Goal: Task Accomplishment & Management: Use online tool/utility

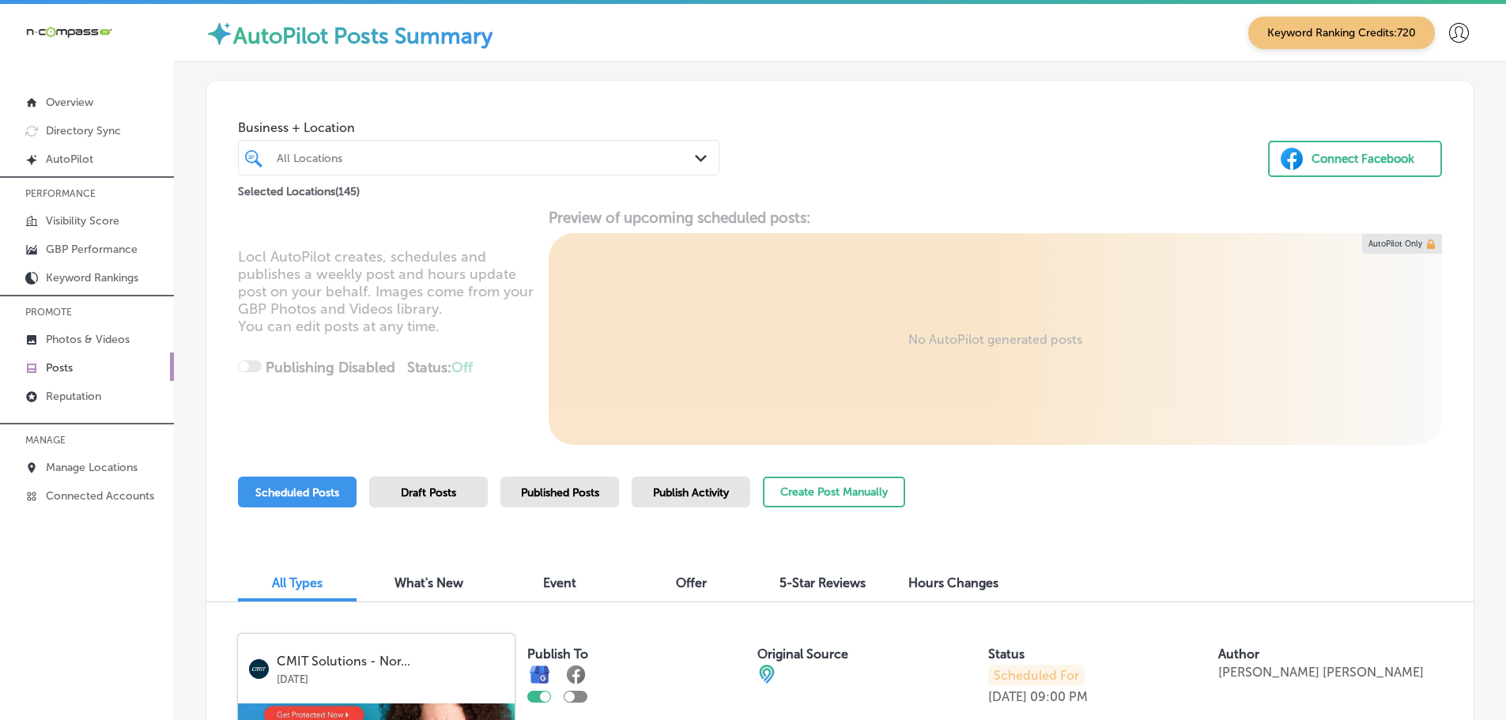
click at [572, 501] on div "Published Posts" at bounding box center [560, 492] width 119 height 31
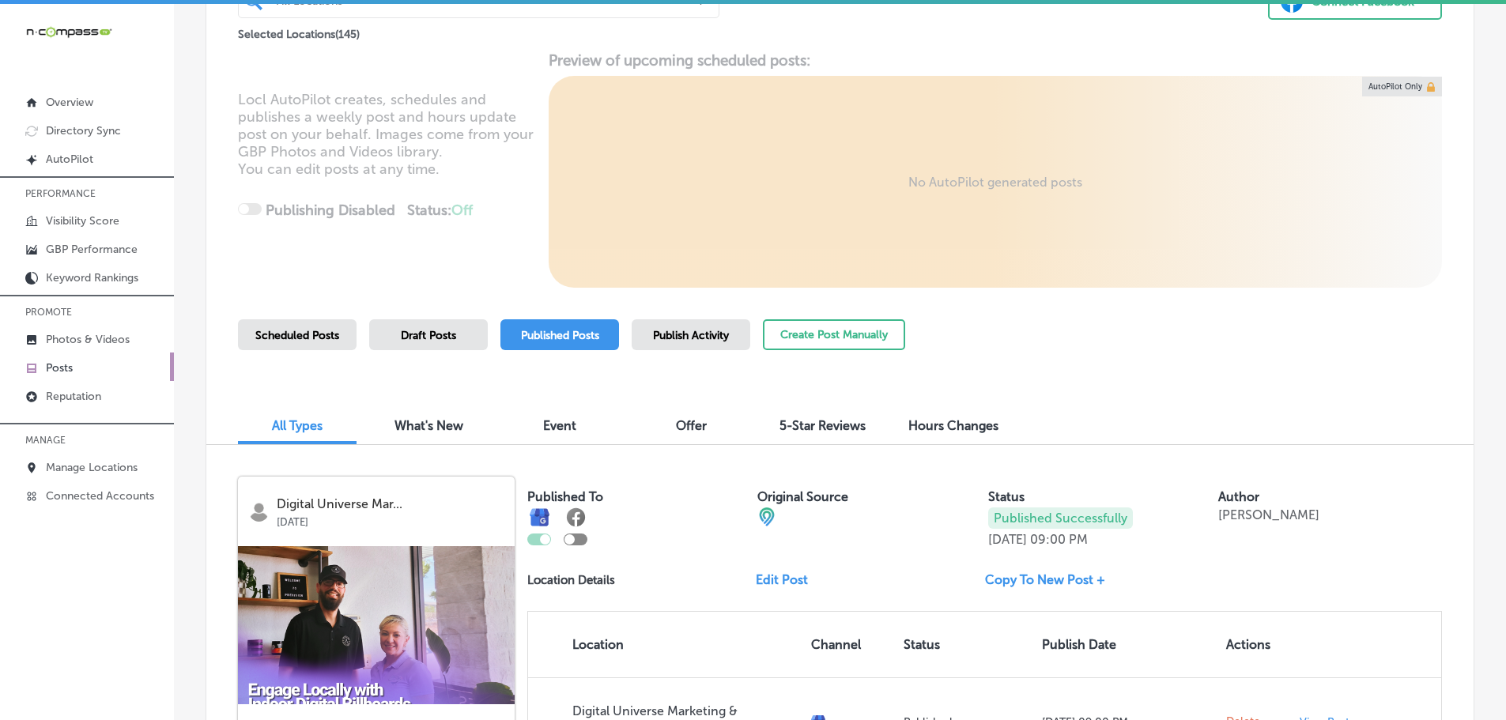
scroll to position [121, 0]
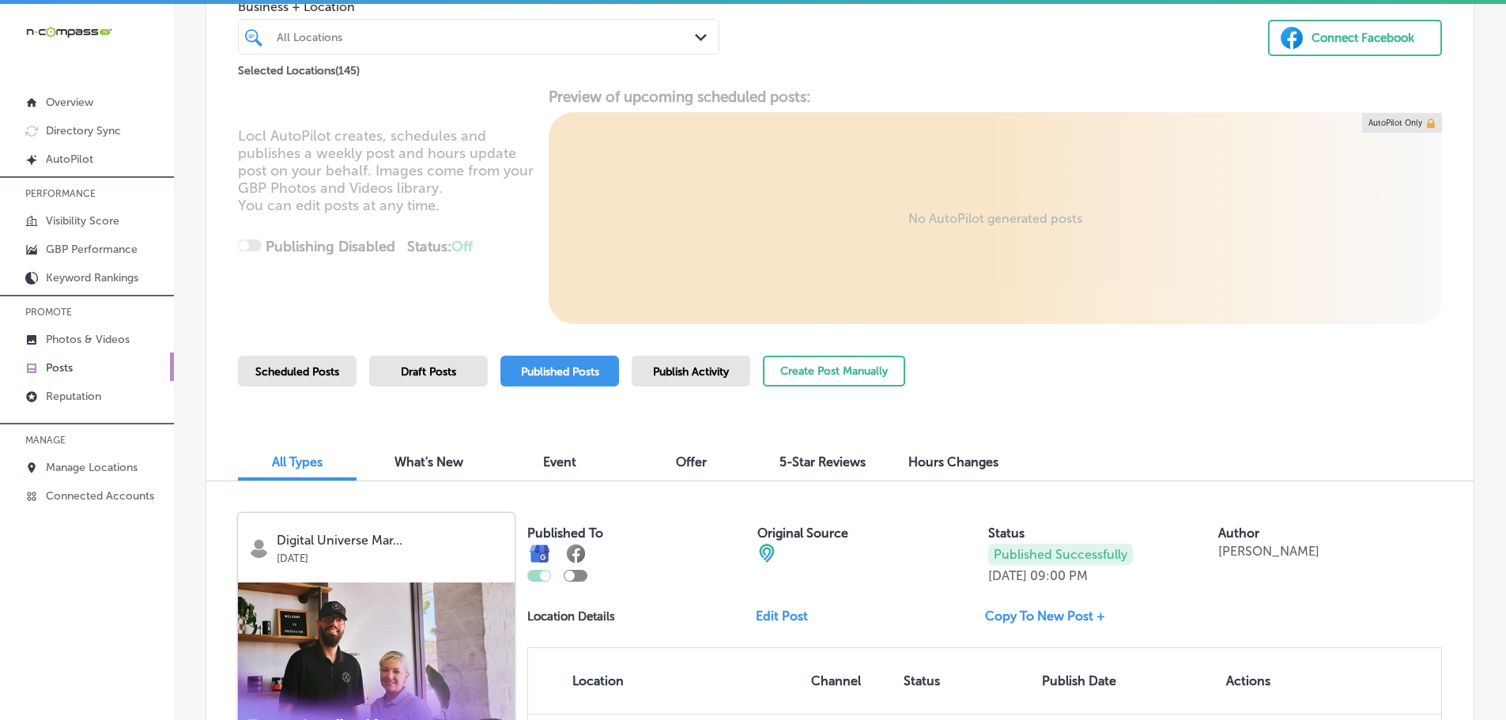
click at [674, 378] on span "Publish Activity" at bounding box center [691, 371] width 76 height 13
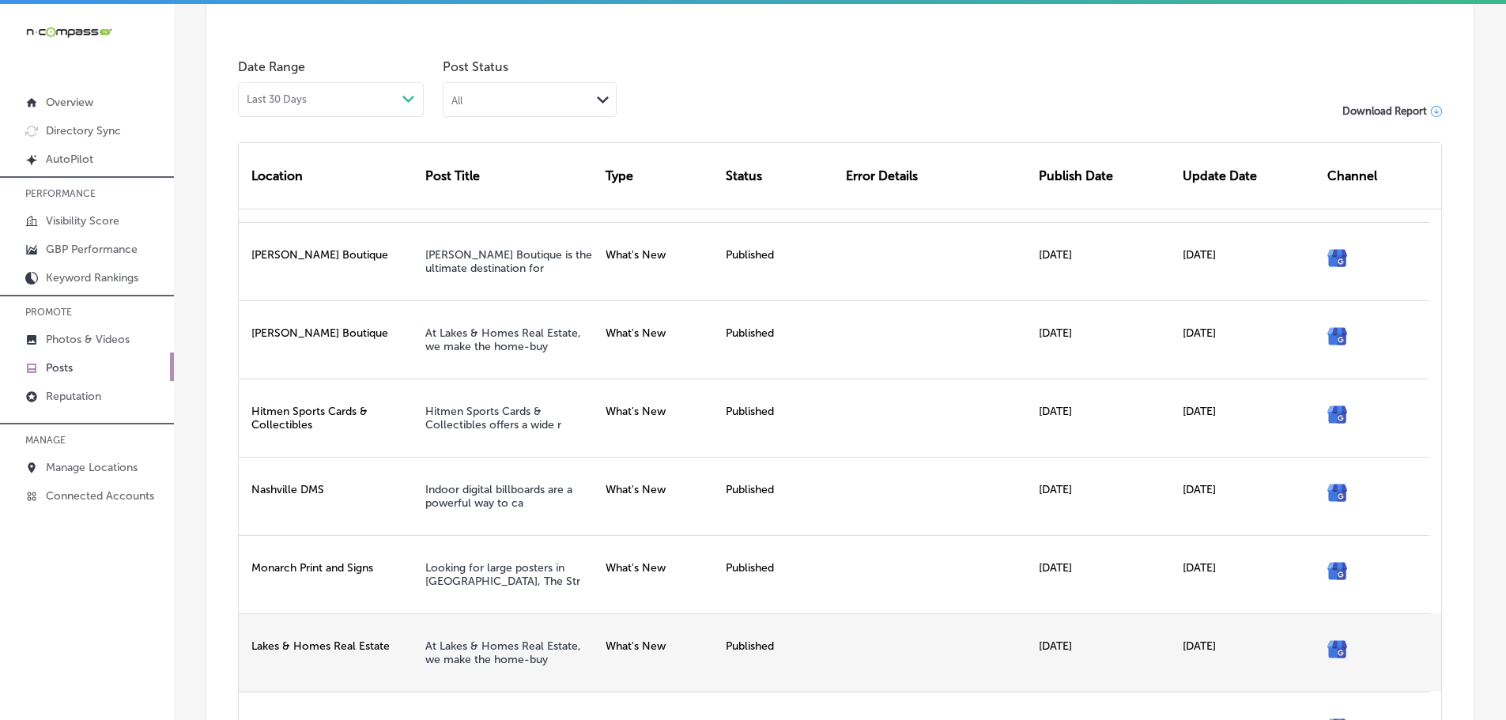
scroll to position [780, 0]
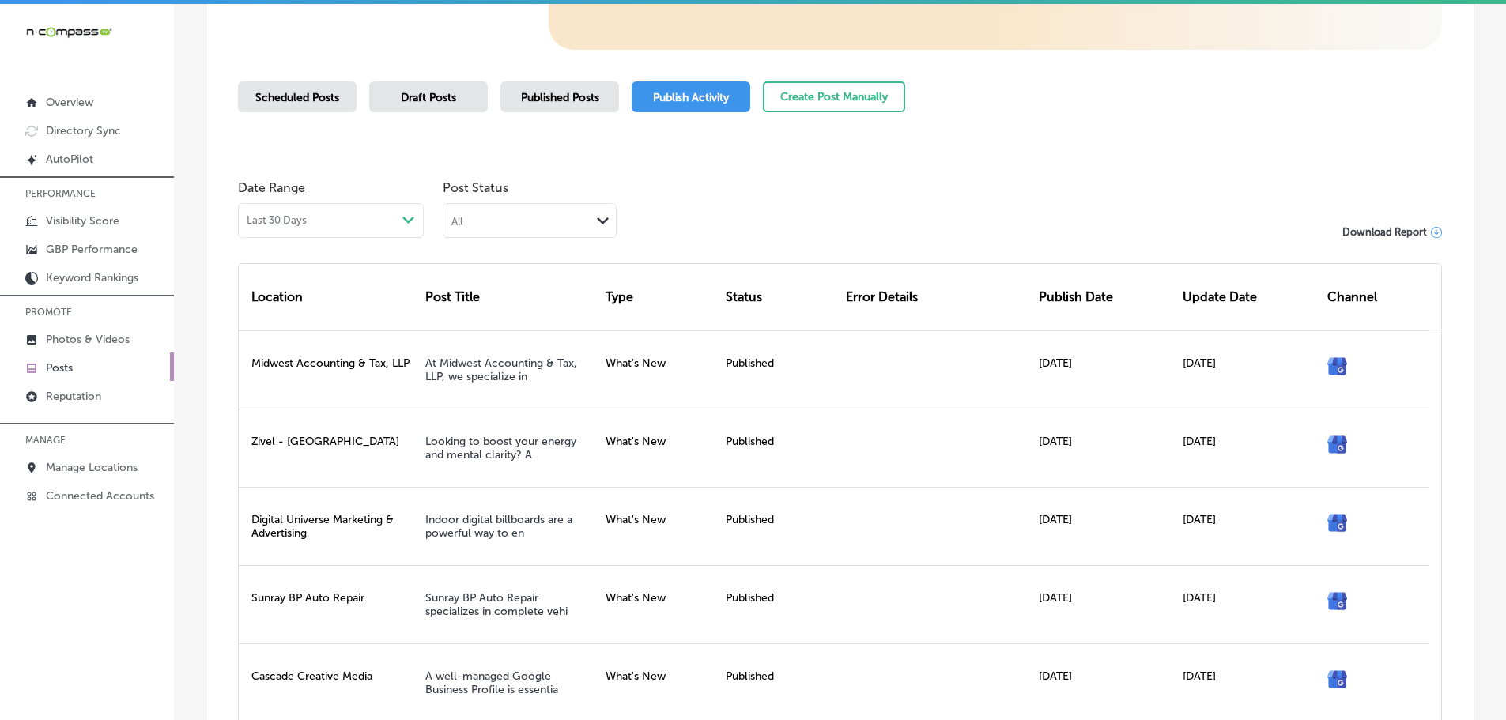
click at [590, 224] on div "All" at bounding box center [517, 220] width 147 height 15
click at [499, 298] on div "Failed" at bounding box center [530, 298] width 172 height 23
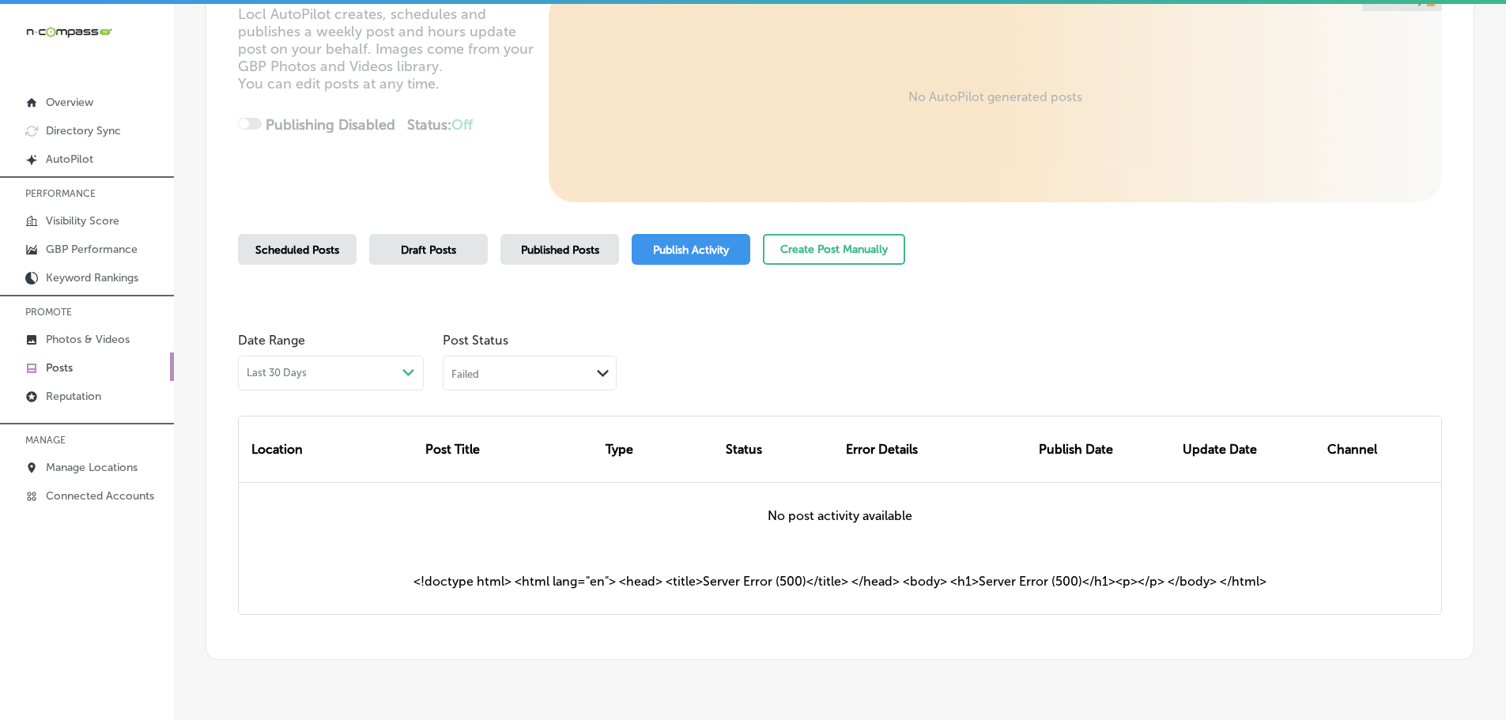
scroll to position [286, 0]
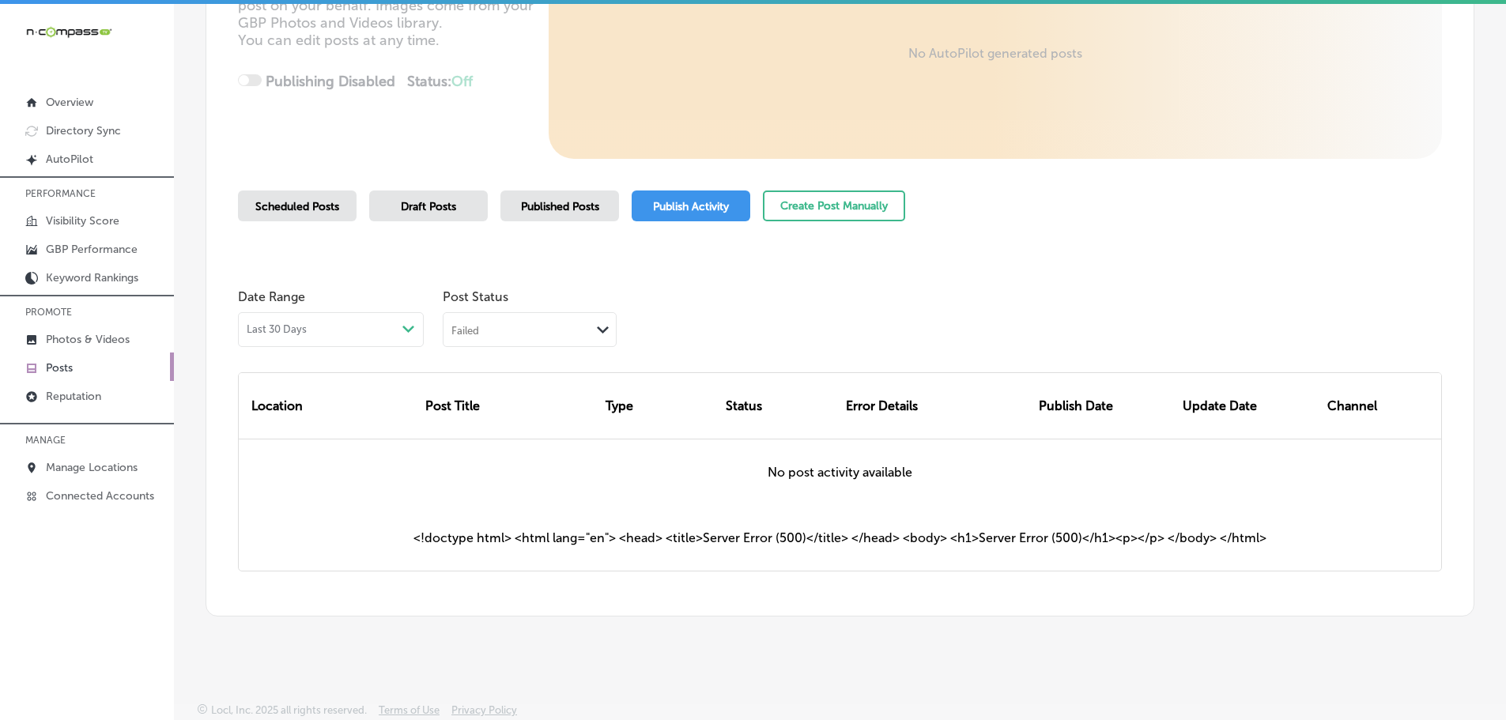
click at [572, 329] on div "Failed" at bounding box center [517, 329] width 147 height 15
click at [502, 387] on label "Published" at bounding box center [480, 383] width 54 height 14
click at [594, 331] on div "Path Created with Sketch." at bounding box center [603, 330] width 25 height 22
click at [527, 428] on label "Rejected By Google" at bounding box center [507, 428] width 108 height 14
click at [539, 324] on div "Rejected By Google" at bounding box center [497, 329] width 93 height 13
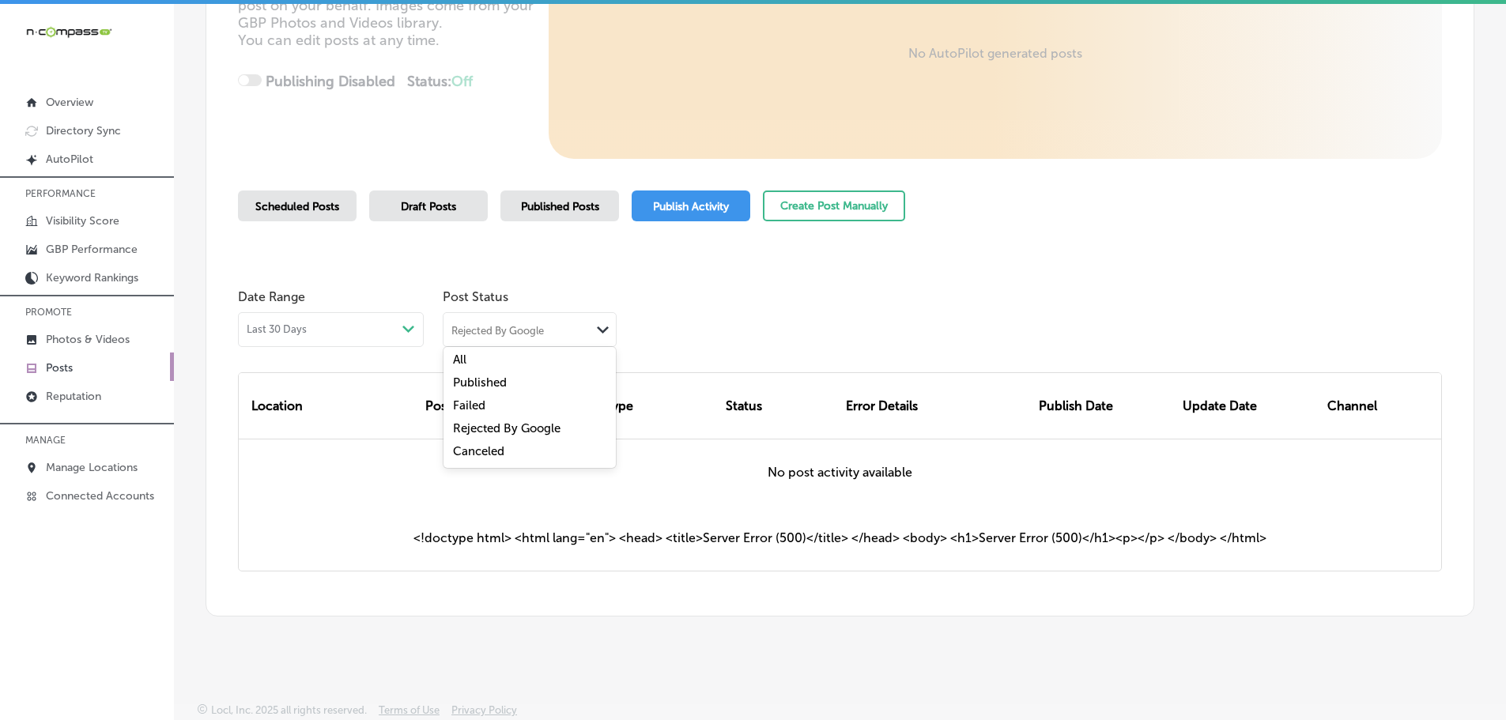
click at [496, 361] on div "All" at bounding box center [530, 361] width 172 height 23
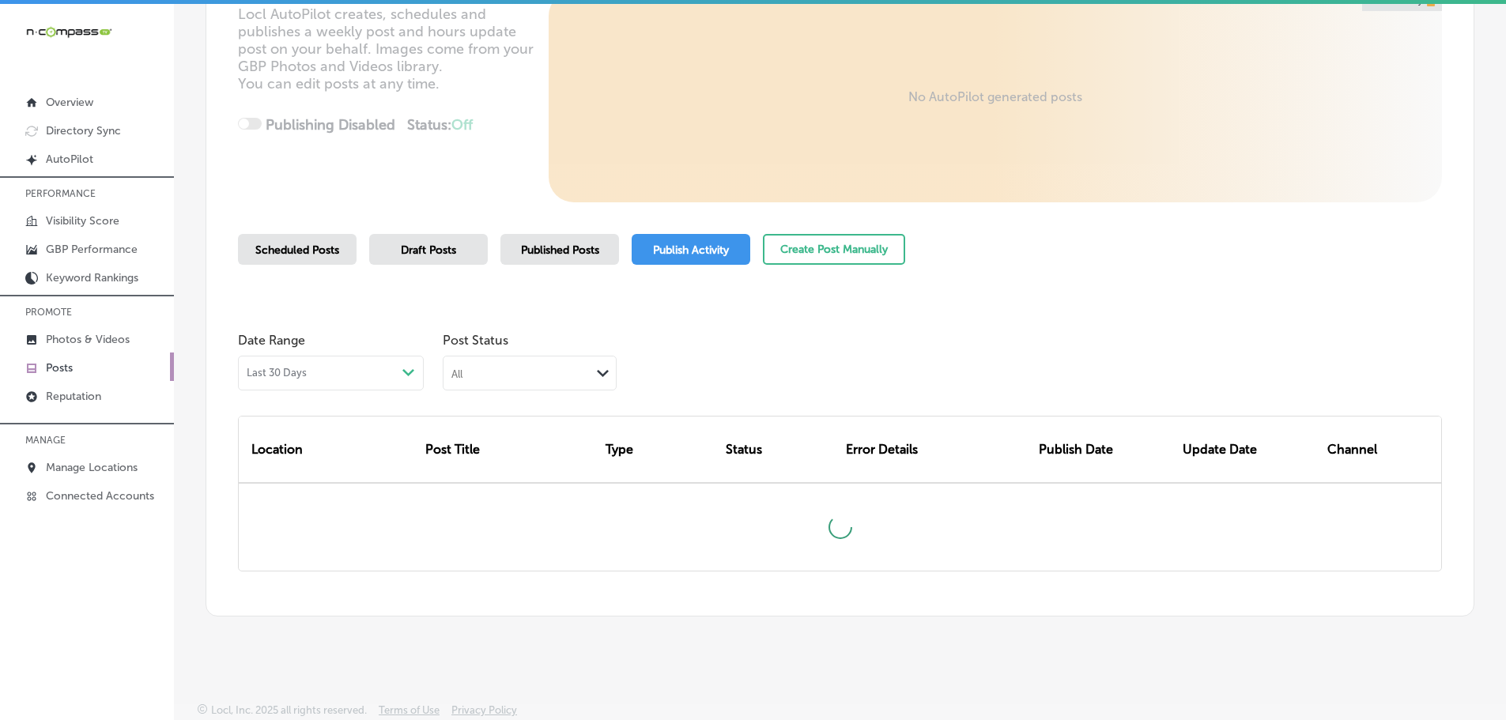
scroll to position [243, 0]
click at [818, 327] on div "Date Range Last 30 Days Path Created with Sketch. Post Status All Path Created …" at bounding box center [840, 358] width 1204 height 66
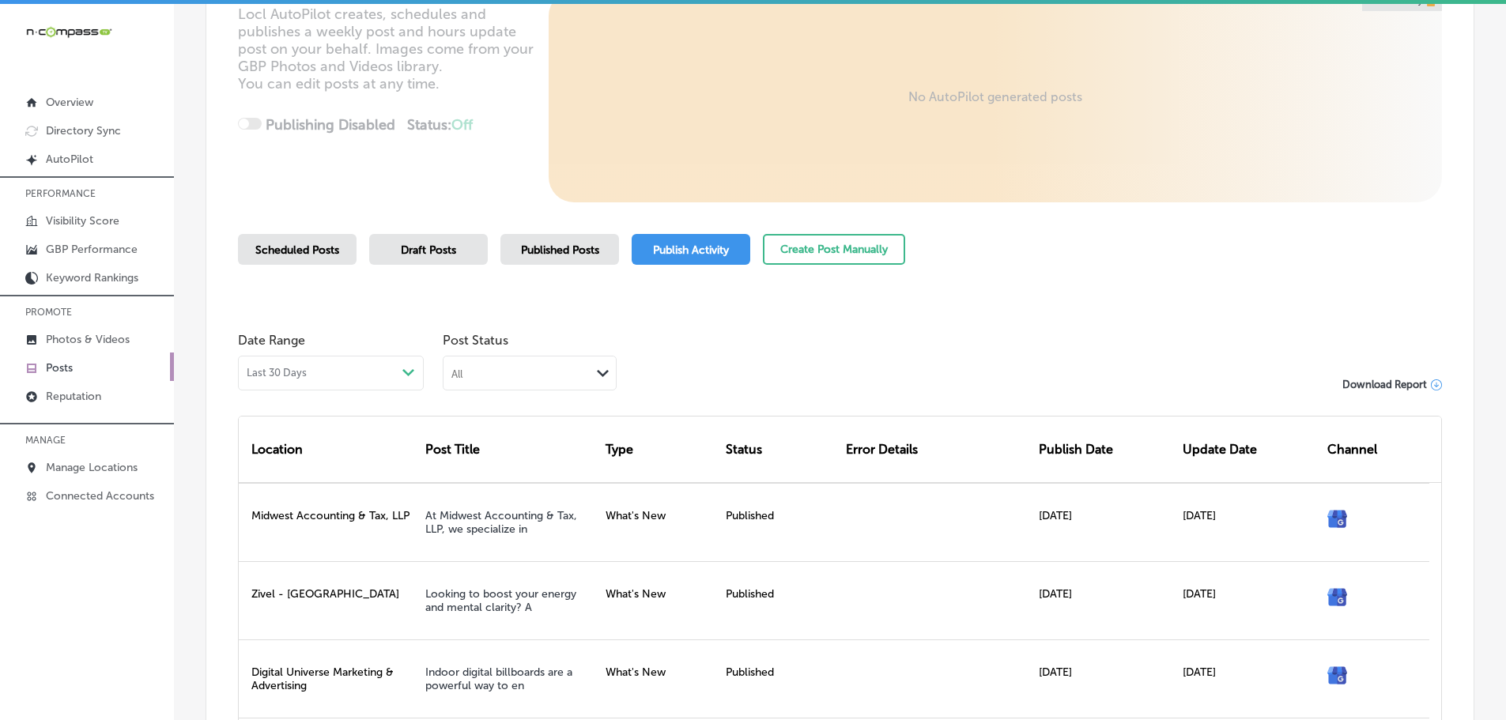
scroll to position [286, 0]
